Goal: Information Seeking & Learning: Find specific fact

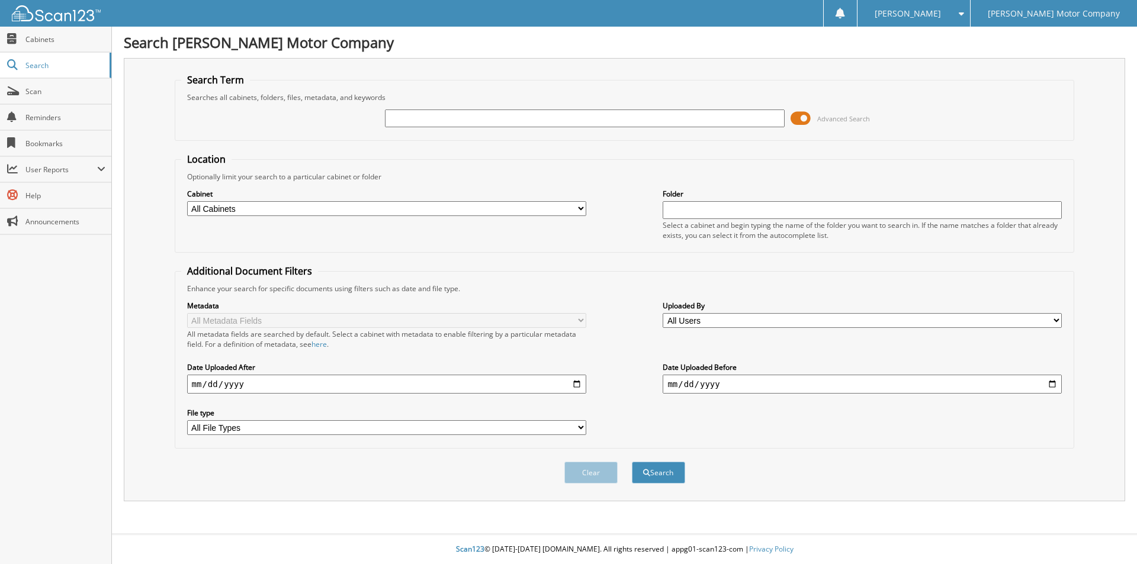
click at [436, 111] on input "text" at bounding box center [584, 119] width 399 height 18
type input "[PERSON_NAME]"
click at [807, 117] on span at bounding box center [800, 119] width 20 height 18
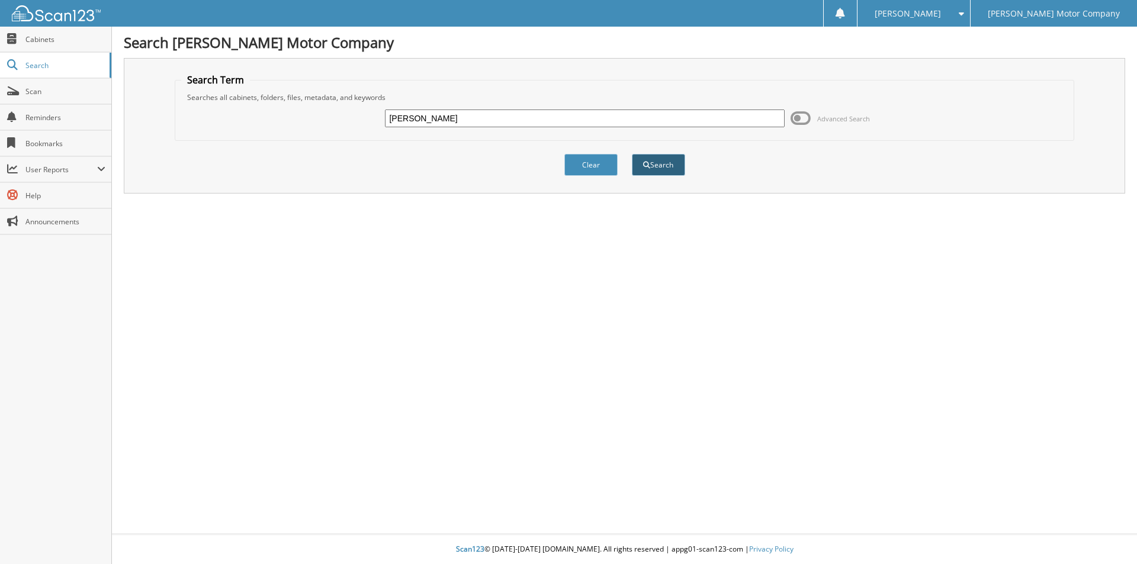
click at [670, 160] on button "Search" at bounding box center [658, 165] width 53 height 22
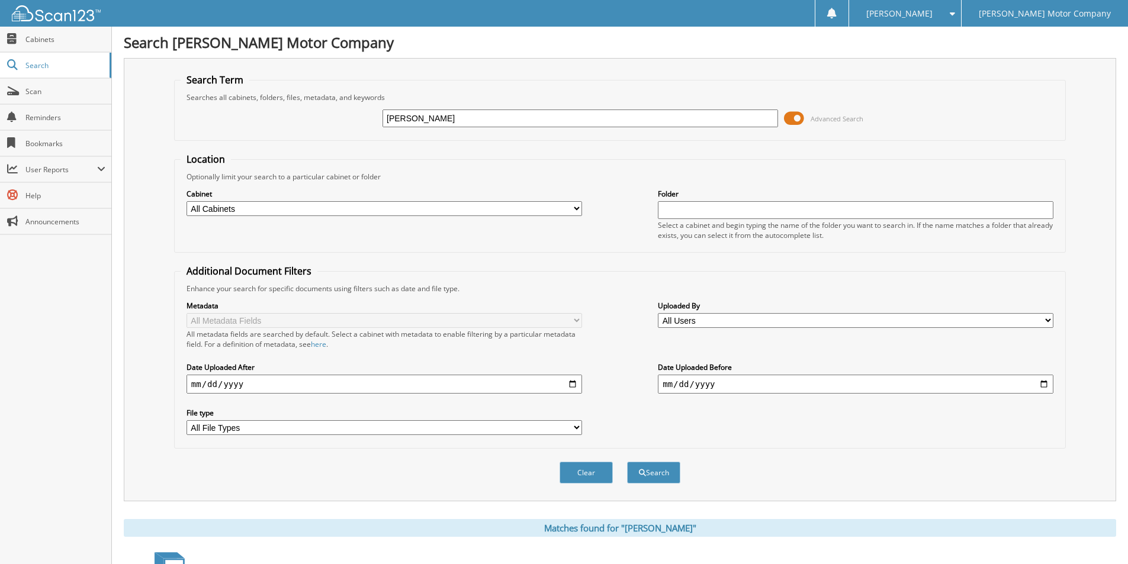
click at [408, 116] on input "[PERSON_NAME]" at bounding box center [579, 119] width 395 height 18
type input "Linda B Randall"
click at [791, 116] on span at bounding box center [794, 119] width 20 height 18
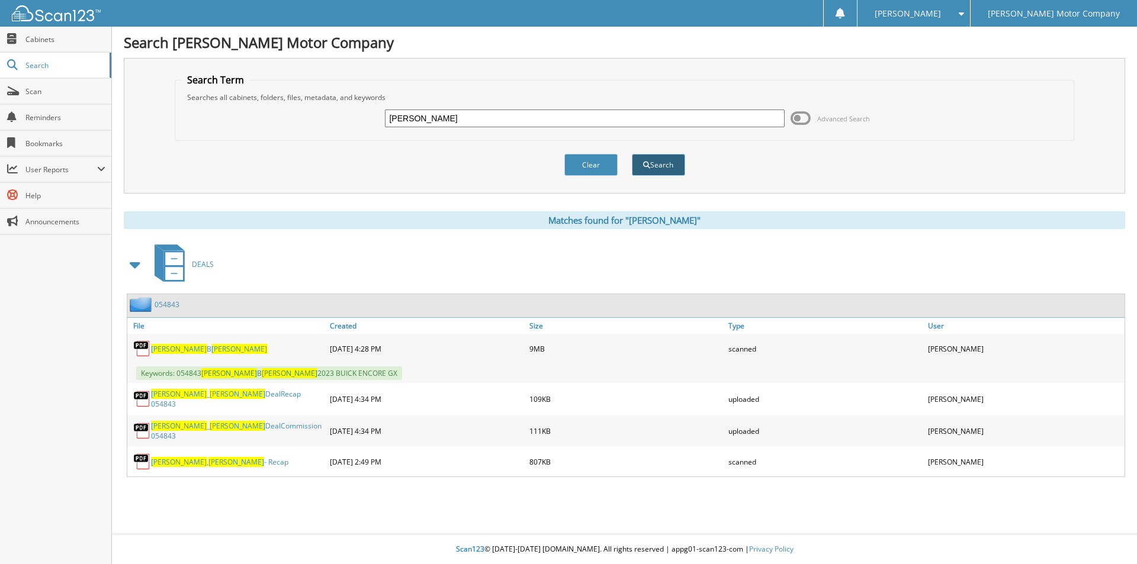
click at [662, 163] on button "Search" at bounding box center [658, 165] width 53 height 22
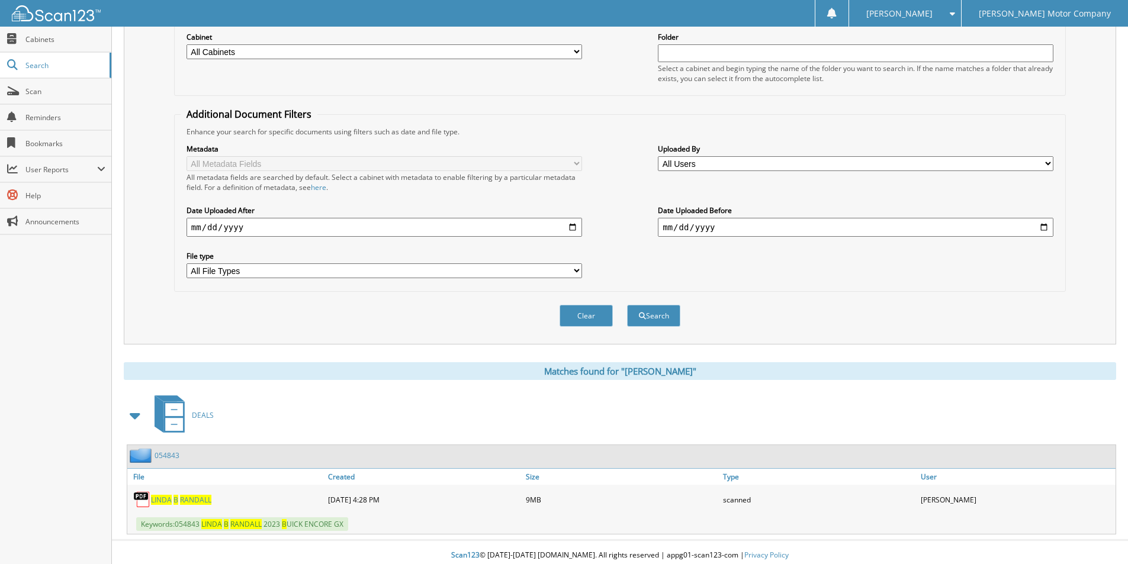
scroll to position [163, 0]
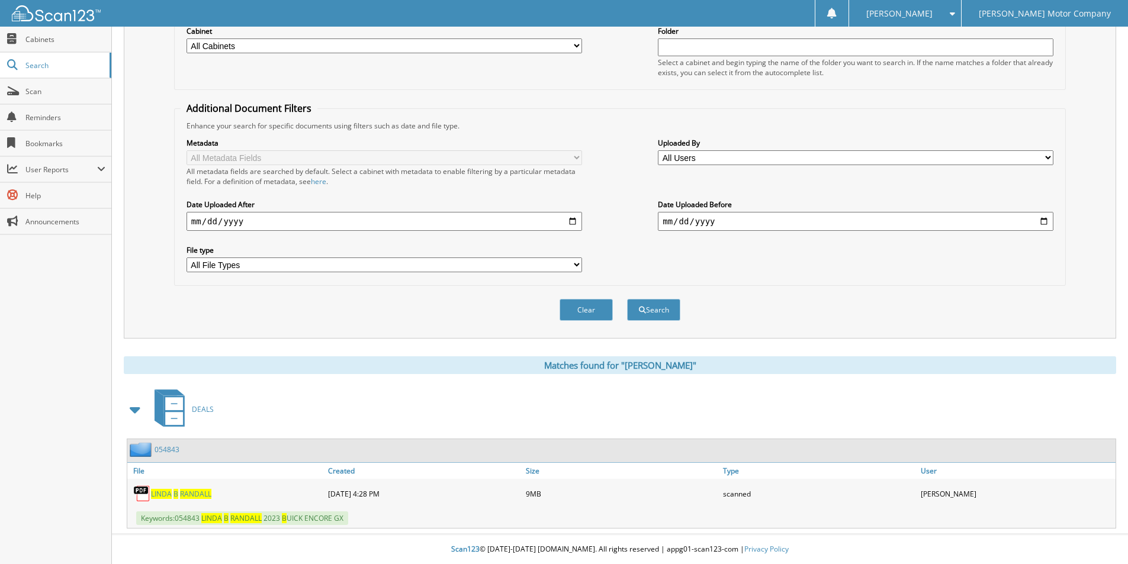
click at [182, 496] on span "[PERSON_NAME]" at bounding box center [195, 494] width 31 height 10
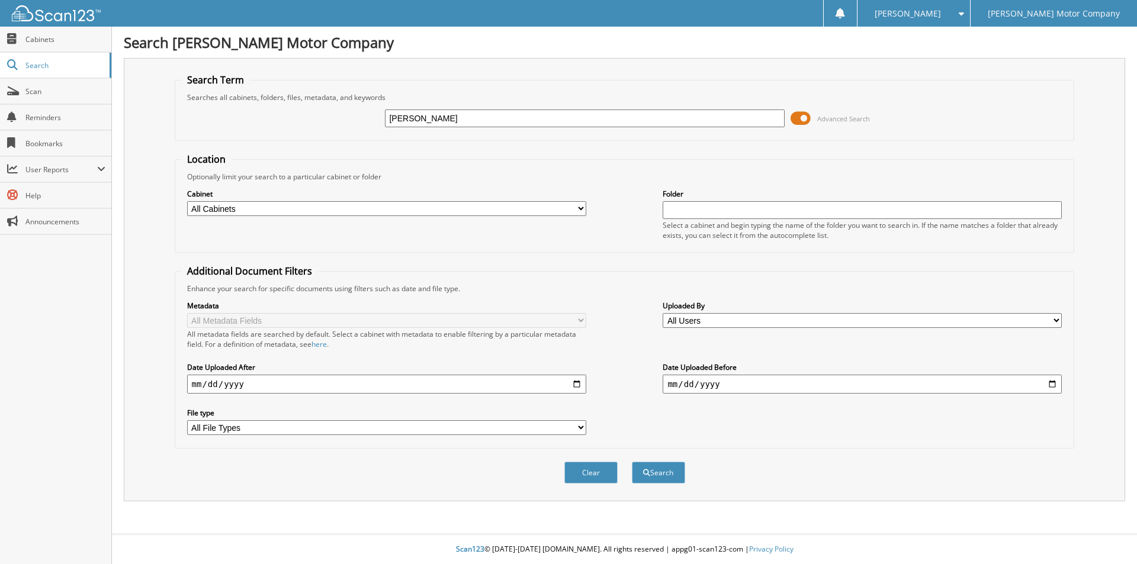
type input "sowards, helen"
click at [849, 116] on span "Advanced Search" at bounding box center [843, 118] width 53 height 9
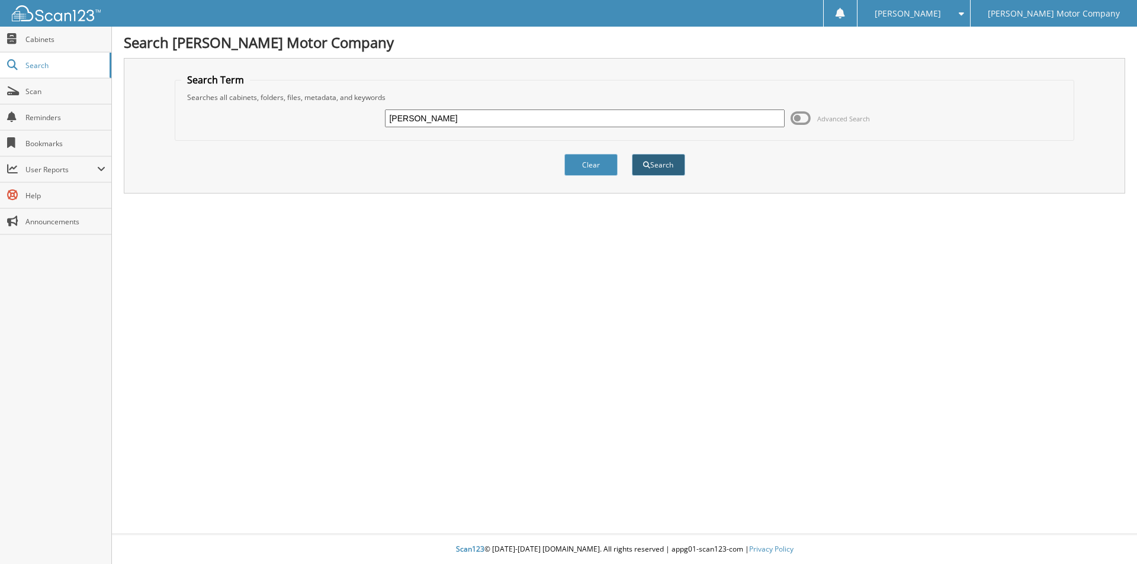
click at [657, 162] on button "Search" at bounding box center [658, 165] width 53 height 22
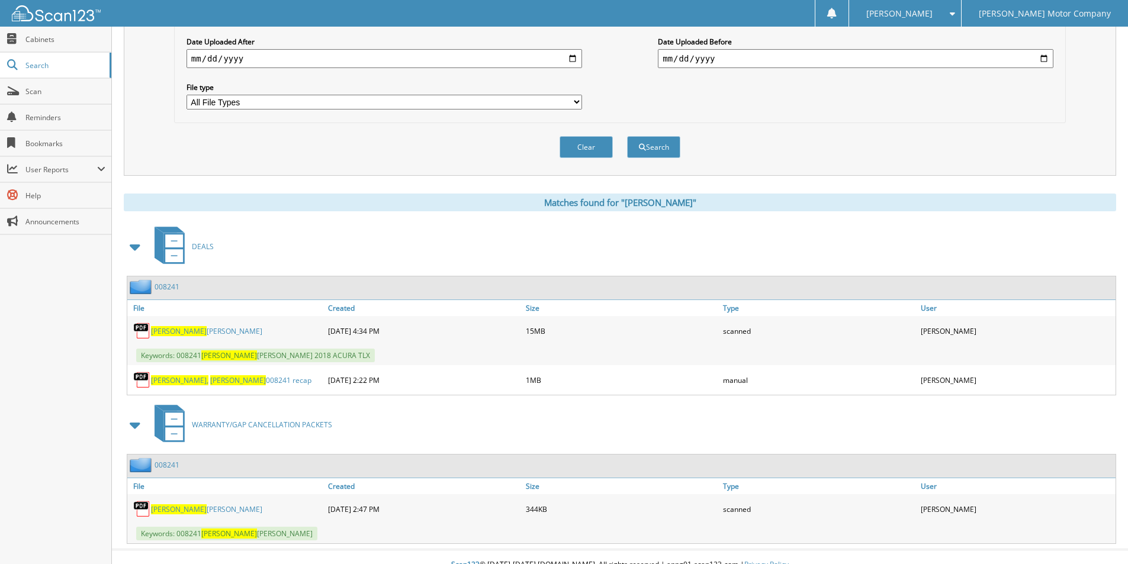
scroll to position [342, 0]
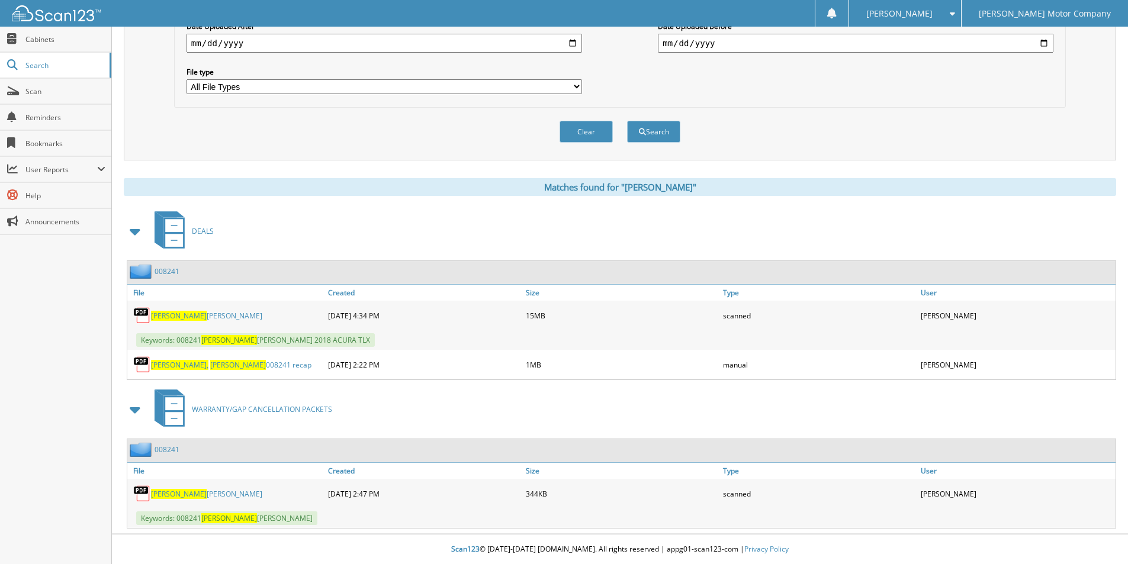
click at [160, 493] on span "Helen" at bounding box center [179, 494] width 56 height 10
click at [184, 316] on link "HELEN CAROLINA SOWARDS" at bounding box center [206, 316] width 111 height 10
click at [172, 317] on span "HELEN" at bounding box center [179, 316] width 56 height 10
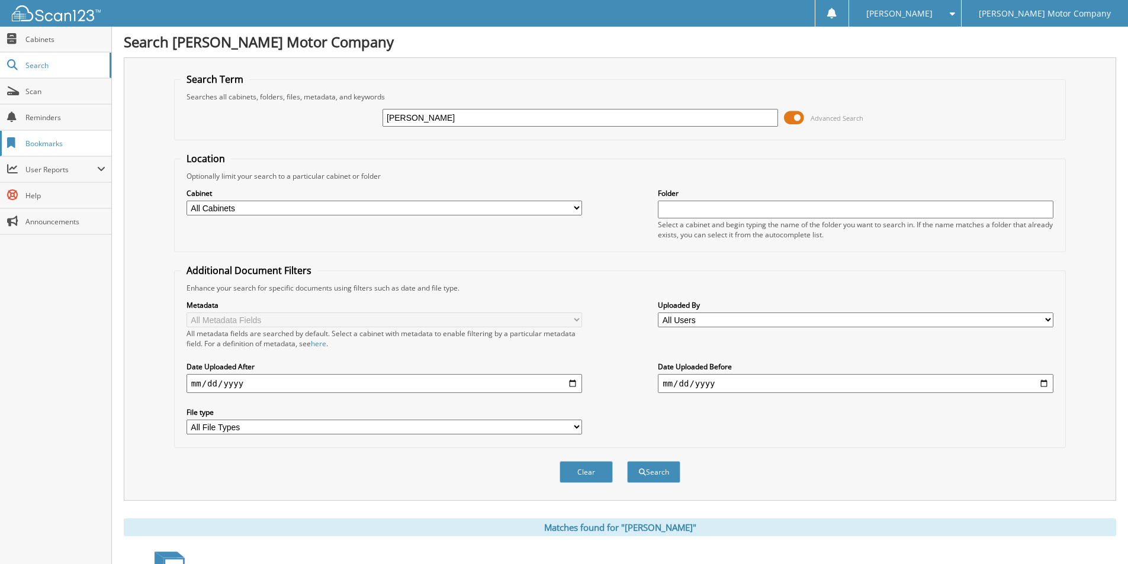
scroll to position [0, 0]
click at [443, 118] on input "sowards, helen" at bounding box center [579, 119] width 395 height 18
type input "s"
type input "westberry, eliz"
click at [796, 119] on span at bounding box center [794, 119] width 20 height 18
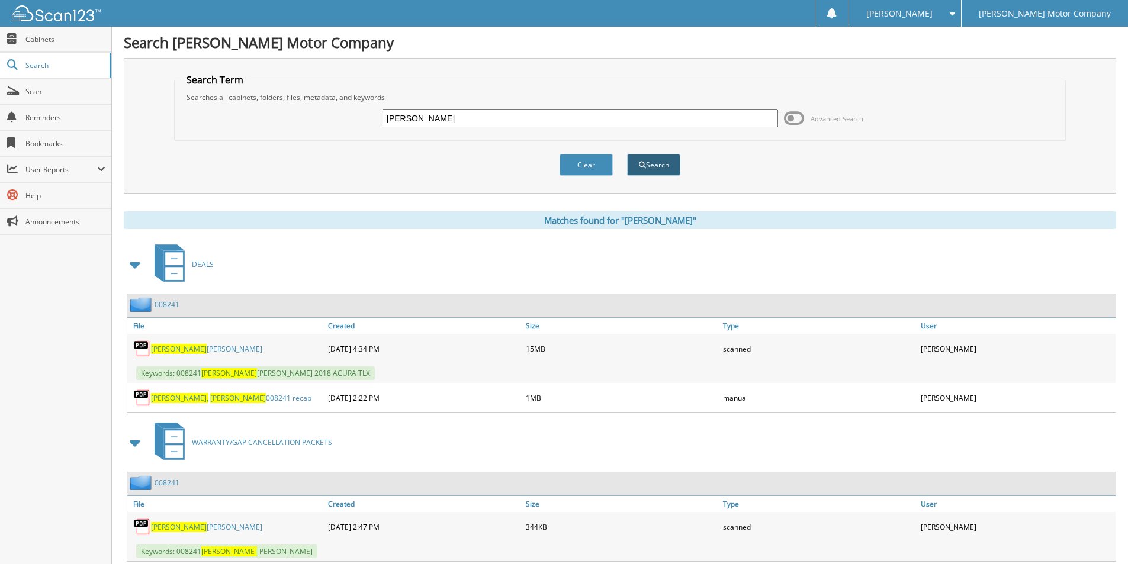
click at [641, 168] on span "submit" at bounding box center [642, 165] width 7 height 7
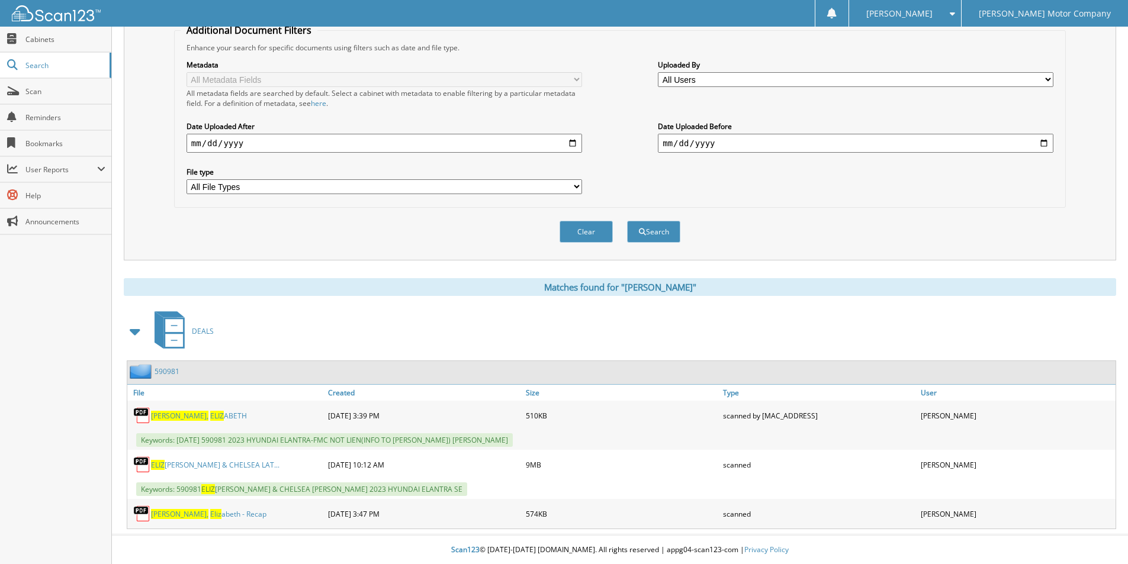
scroll to position [242, 0]
click at [179, 417] on span "WESTBERRY," at bounding box center [179, 415] width 57 height 10
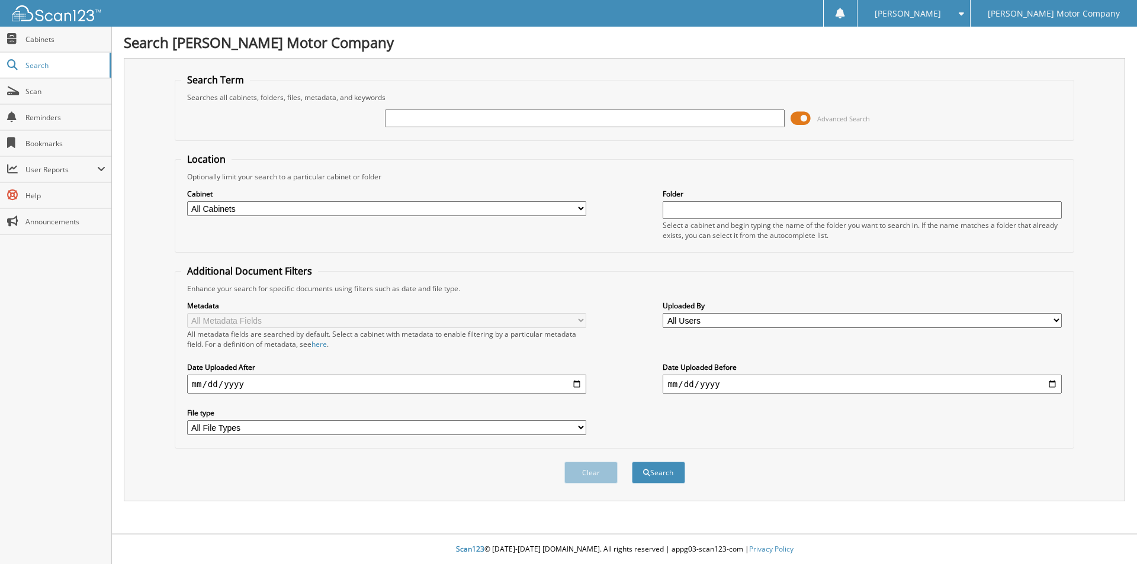
click at [419, 114] on input "text" at bounding box center [584, 119] width 399 height 18
type input "PRINCE AUTO"
click at [848, 117] on span "Advanced Search" at bounding box center [843, 118] width 53 height 9
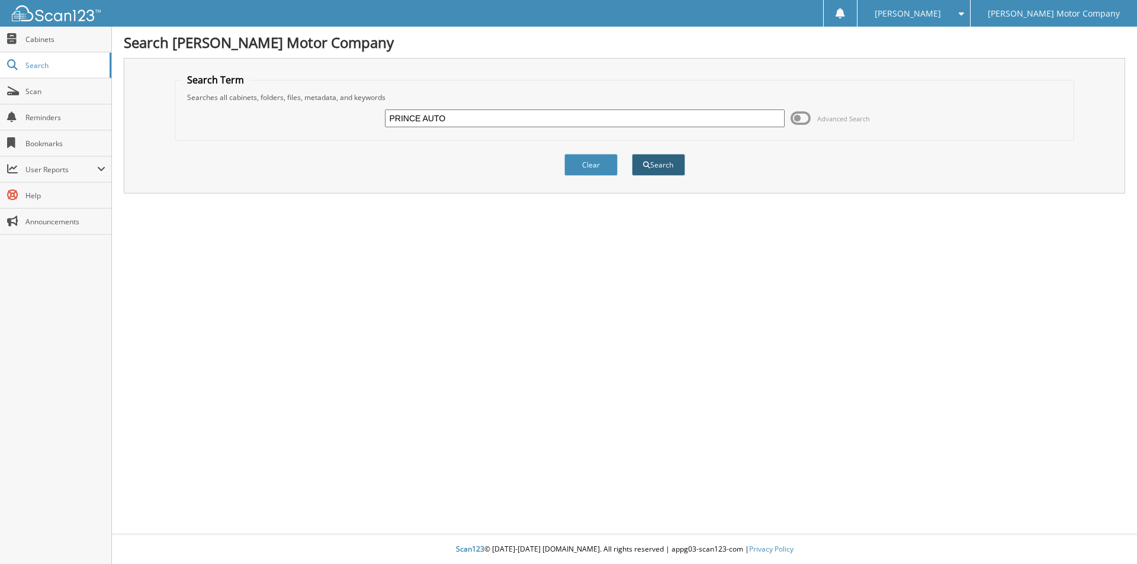
click at [664, 165] on button "Search" at bounding box center [658, 165] width 53 height 22
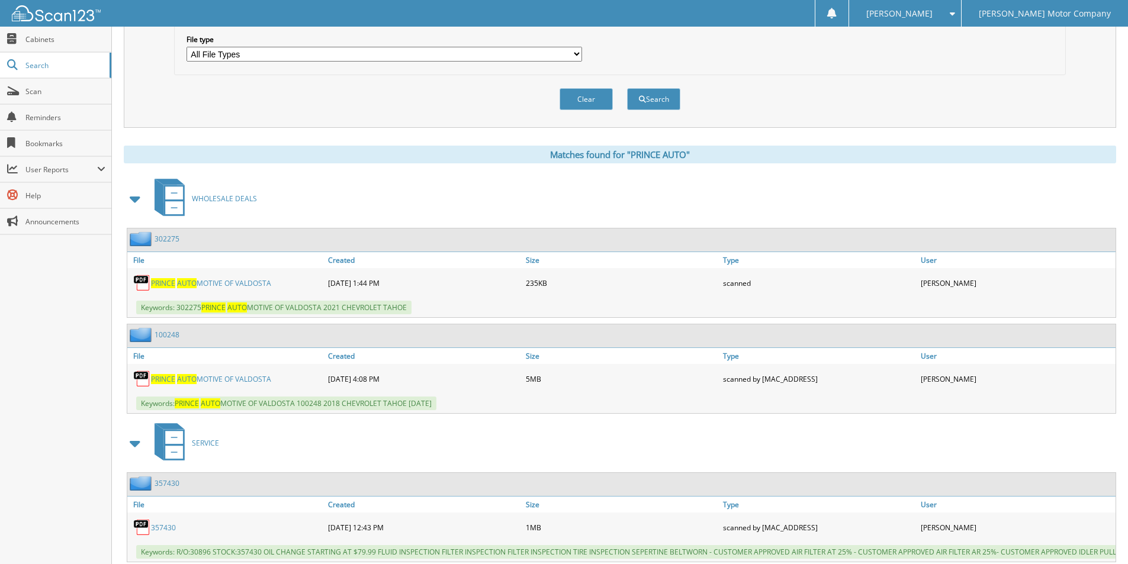
scroll to position [414, 0]
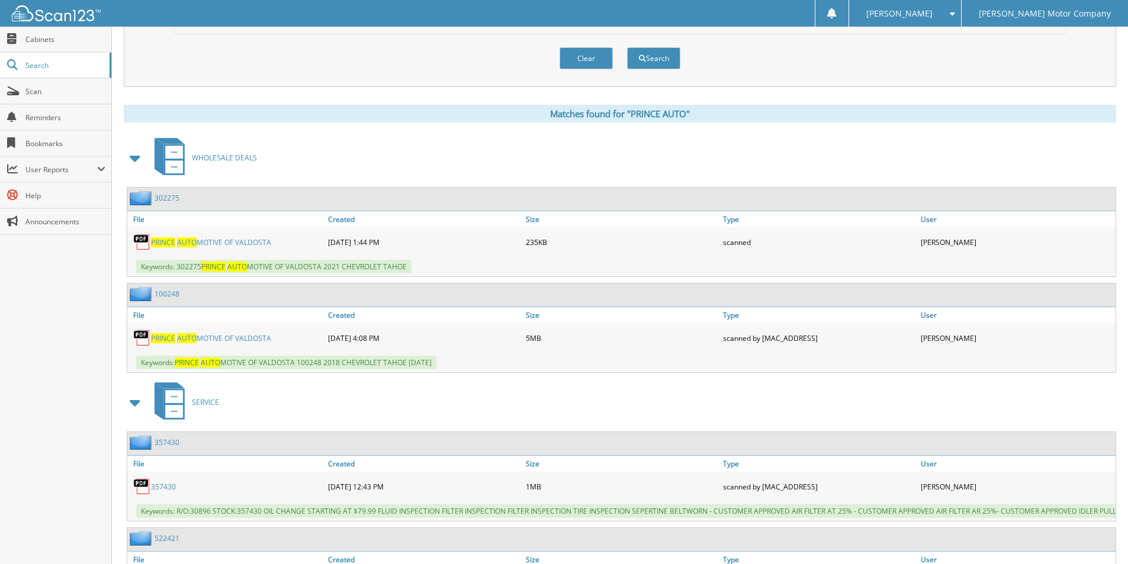
click at [183, 337] on span "AUTO" at bounding box center [187, 338] width 20 height 10
click at [177, 300] on div "100248" at bounding box center [153, 294] width 52 height 15
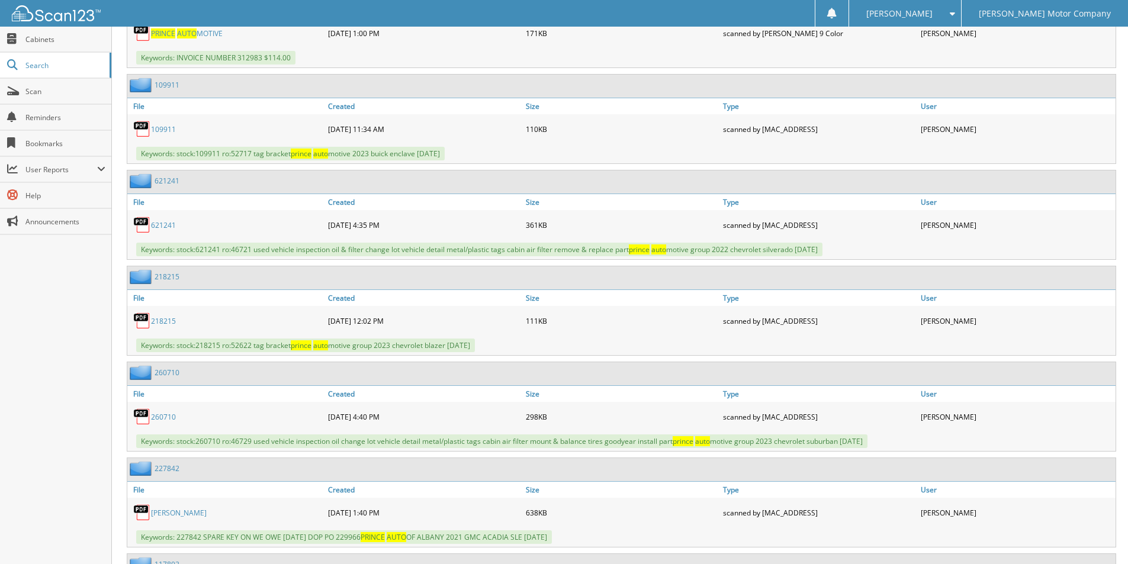
scroll to position [1421, 0]
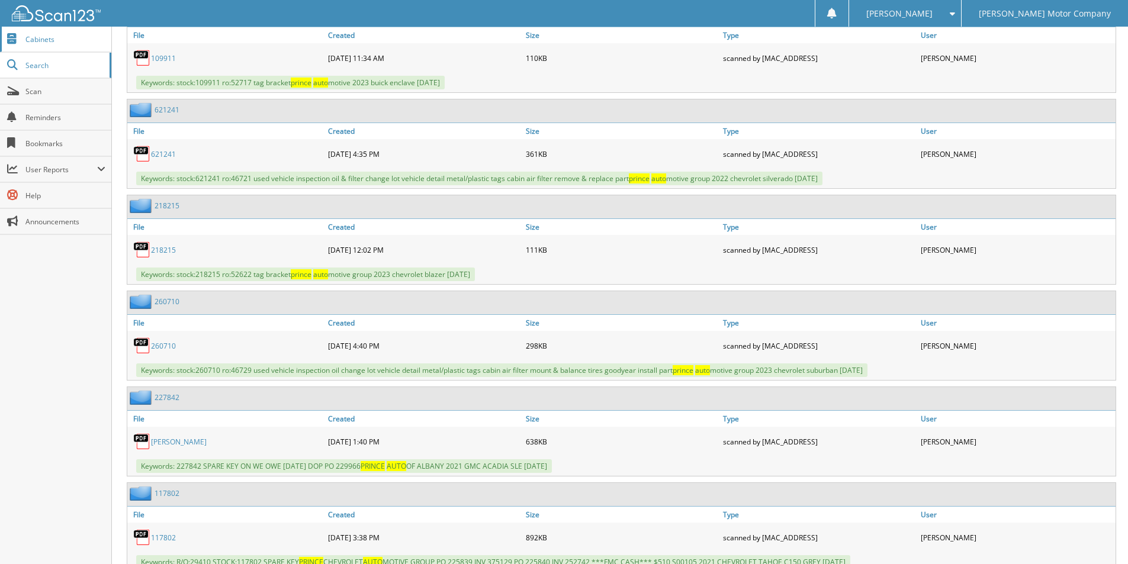
click at [61, 34] on span "Cabinets" at bounding box center [65, 39] width 80 height 10
